Goal: Navigation & Orientation: Find specific page/section

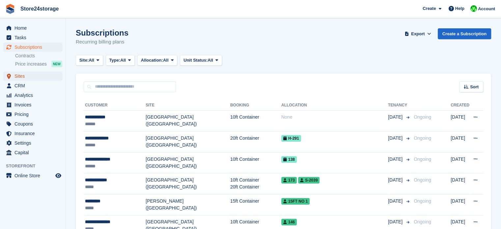
click at [43, 77] on span "Sites" at bounding box center [33, 75] width 39 height 9
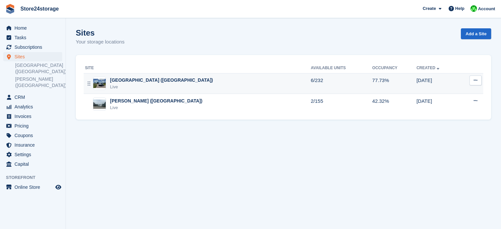
click at [131, 81] on div "[GEOGRAPHIC_DATA] ([GEOGRAPHIC_DATA])" at bounding box center [161, 80] width 103 height 7
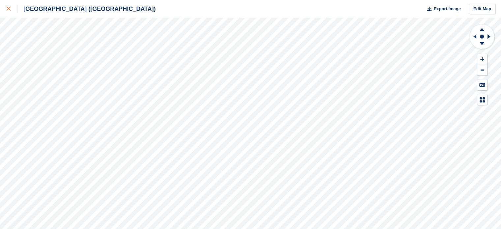
click at [7, 8] on icon at bounding box center [9, 9] width 4 height 4
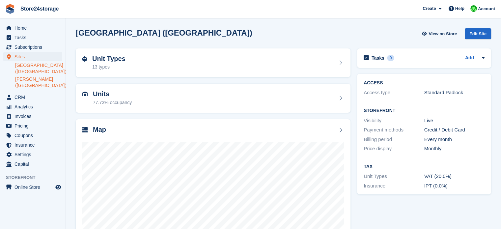
click at [45, 83] on link "[PERSON_NAME] ([GEOGRAPHIC_DATA])" at bounding box center [38, 82] width 47 height 13
